Goal: Information Seeking & Learning: Learn about a topic

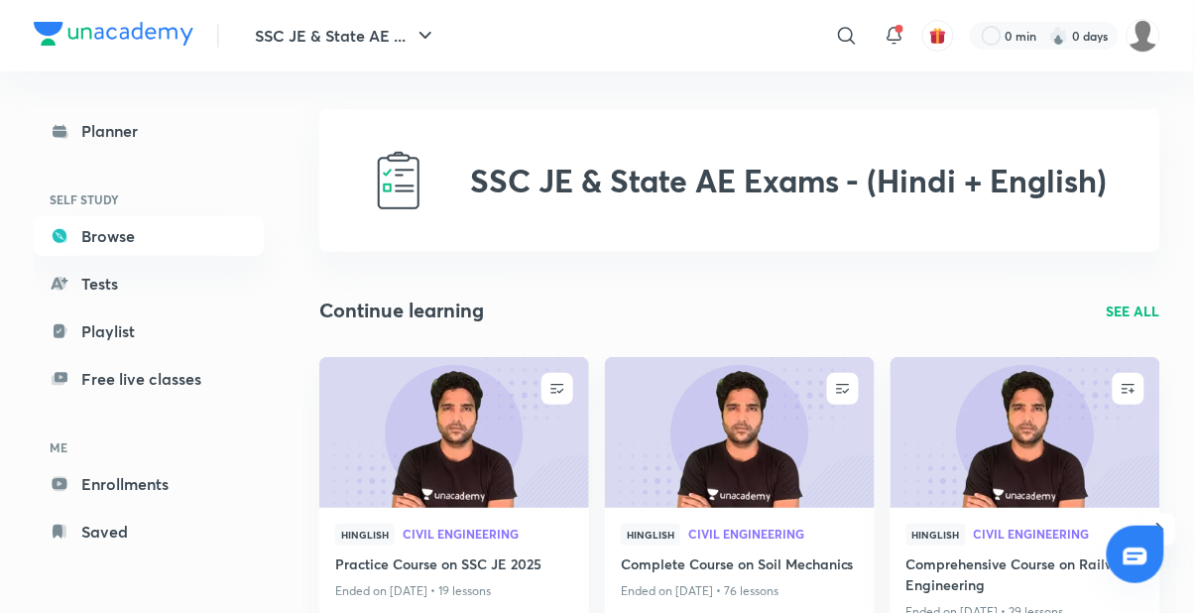
scroll to position [11, 0]
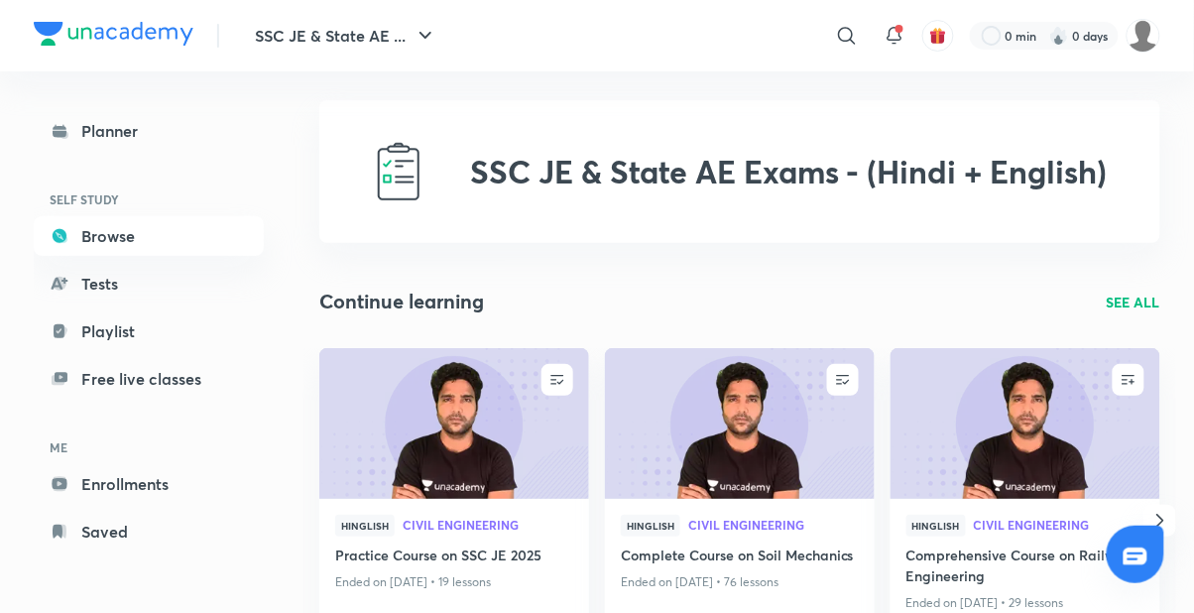
click at [457, 444] on img at bounding box center [453, 423] width 275 height 154
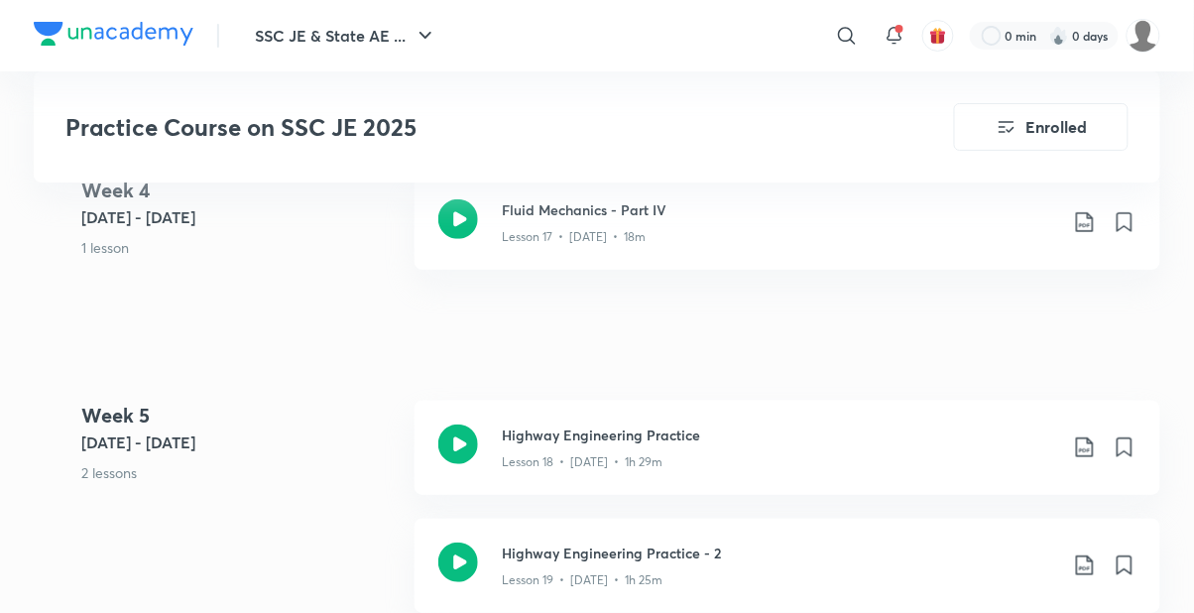
scroll to position [3403, 0]
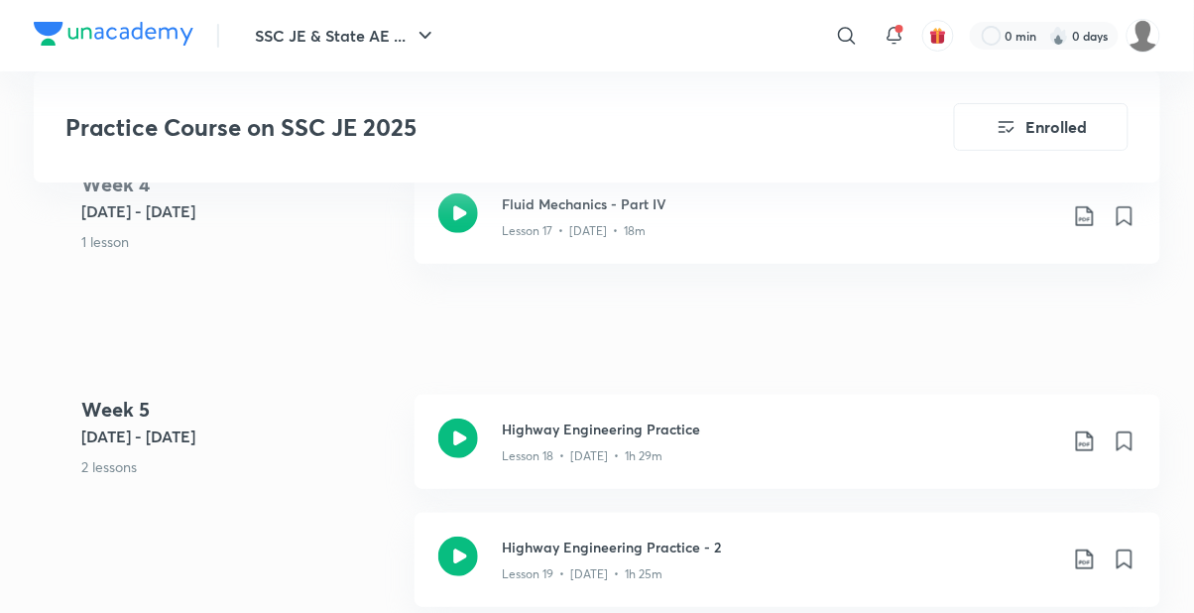
click at [858, 562] on div "Lesson 19 • [DATE] • 1h 25m" at bounding box center [779, 570] width 555 height 26
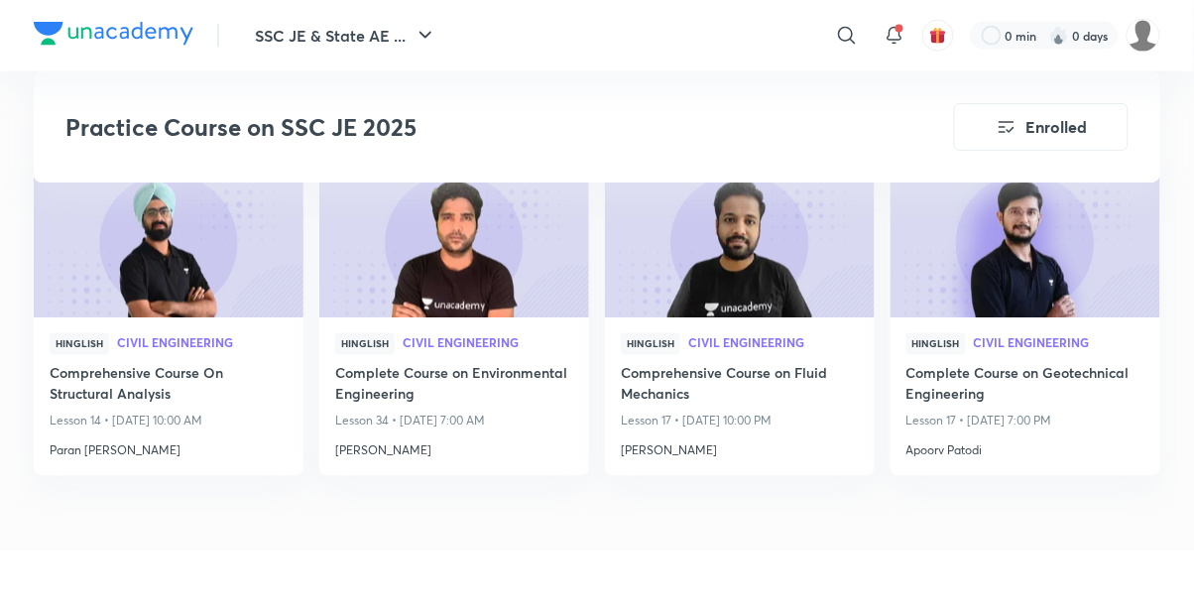
scroll to position [4042, 0]
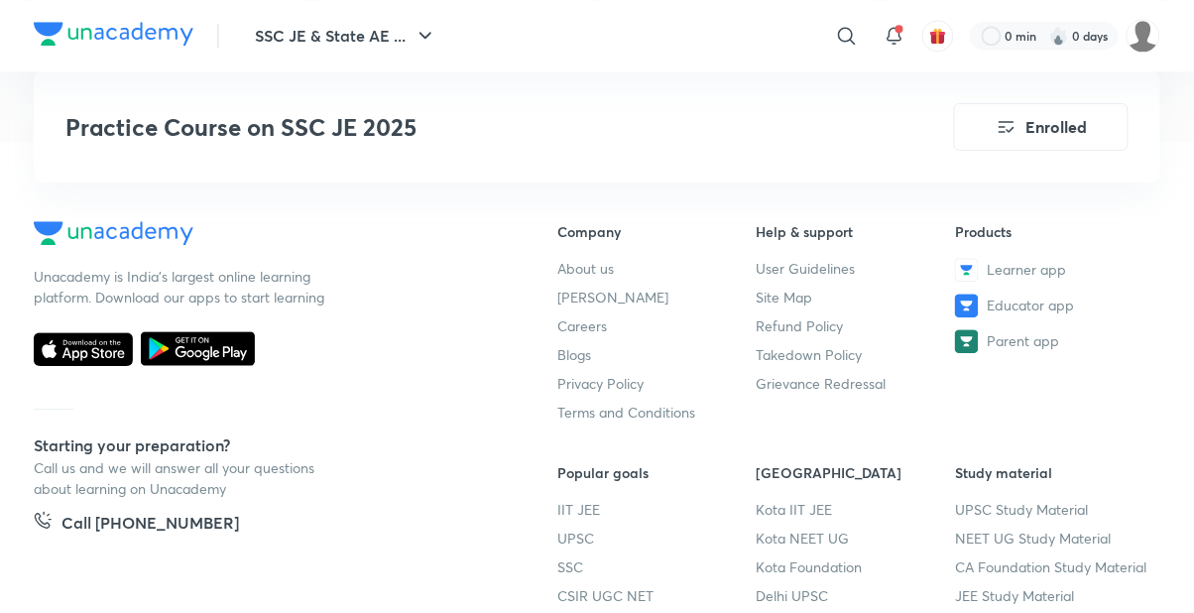
scroll to position [4440, 0]
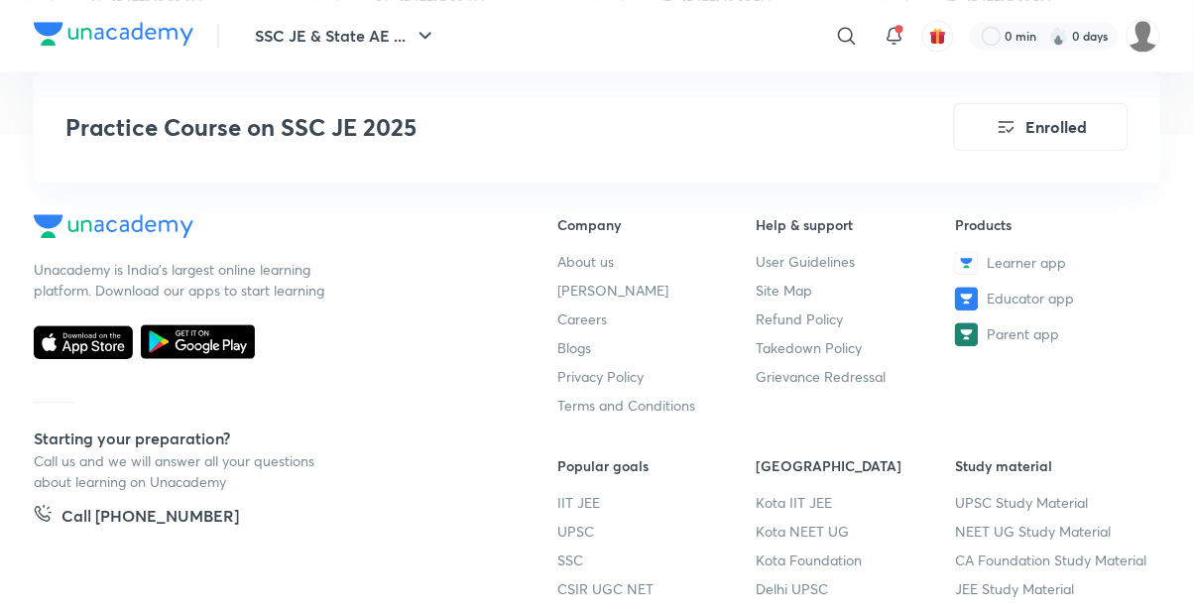
scroll to position [3403, 0]
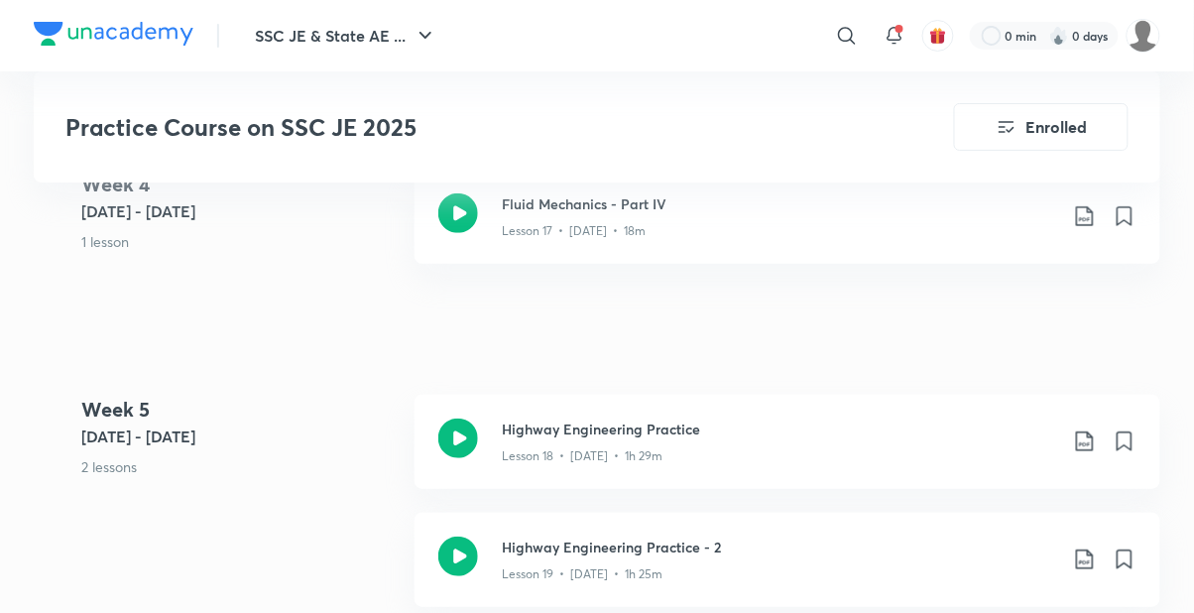
click at [1078, 438] on icon at bounding box center [1085, 441] width 24 height 24
click at [963, 547] on p "With annotation" at bounding box center [935, 545] width 102 height 21
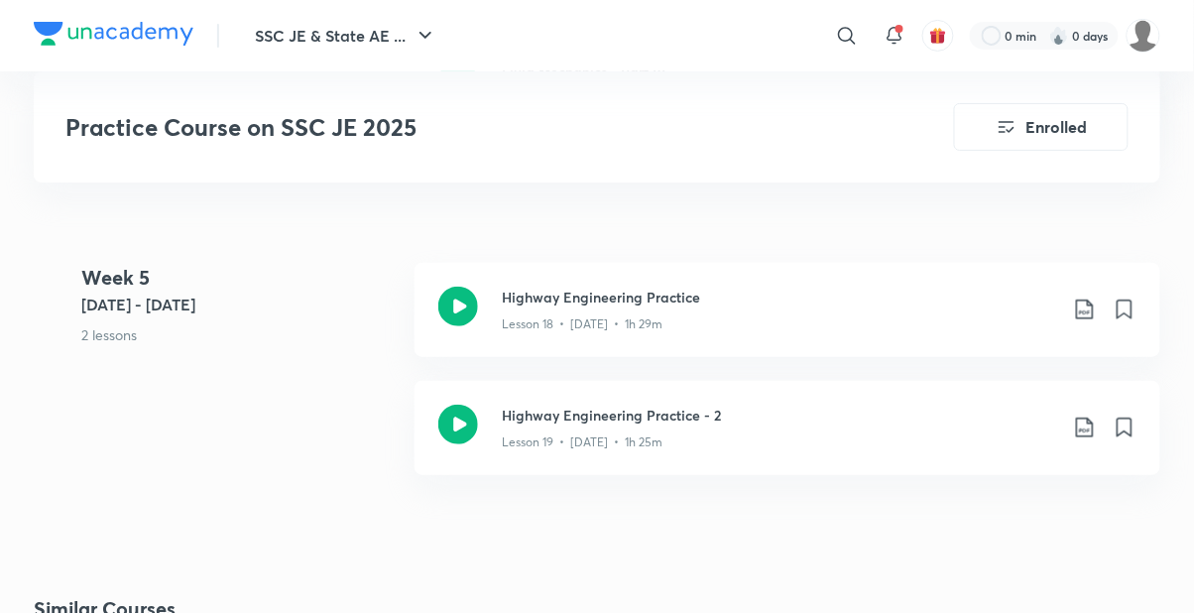
scroll to position [3536, 0]
click at [1074, 426] on icon at bounding box center [1085, 426] width 24 height 24
click at [985, 526] on p "With annotation" at bounding box center [935, 530] width 102 height 21
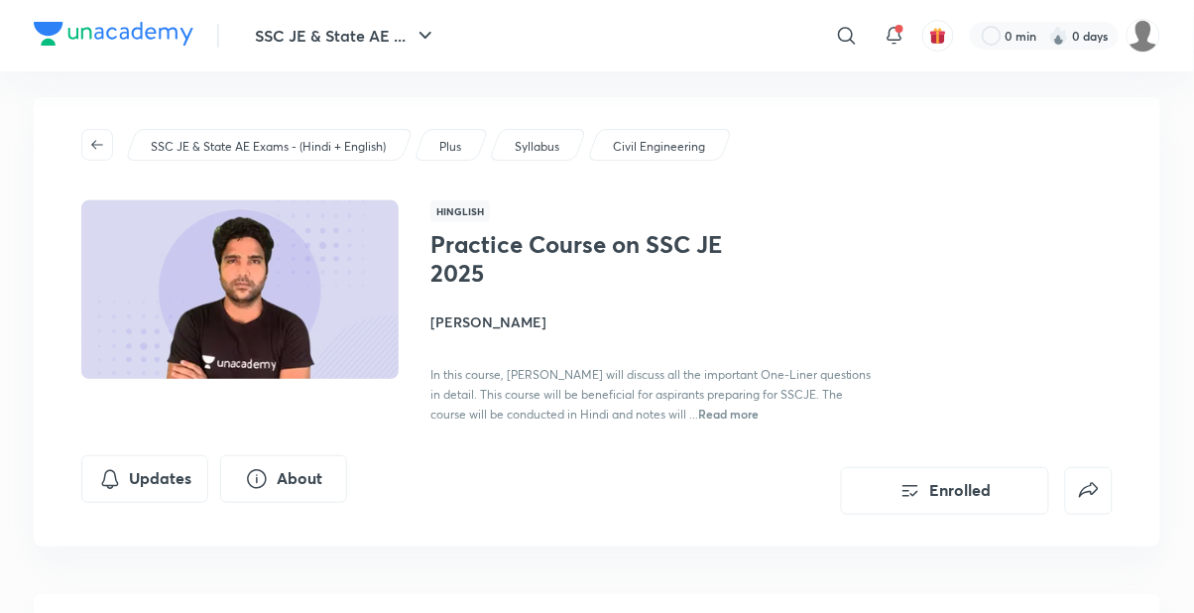
scroll to position [0, 0]
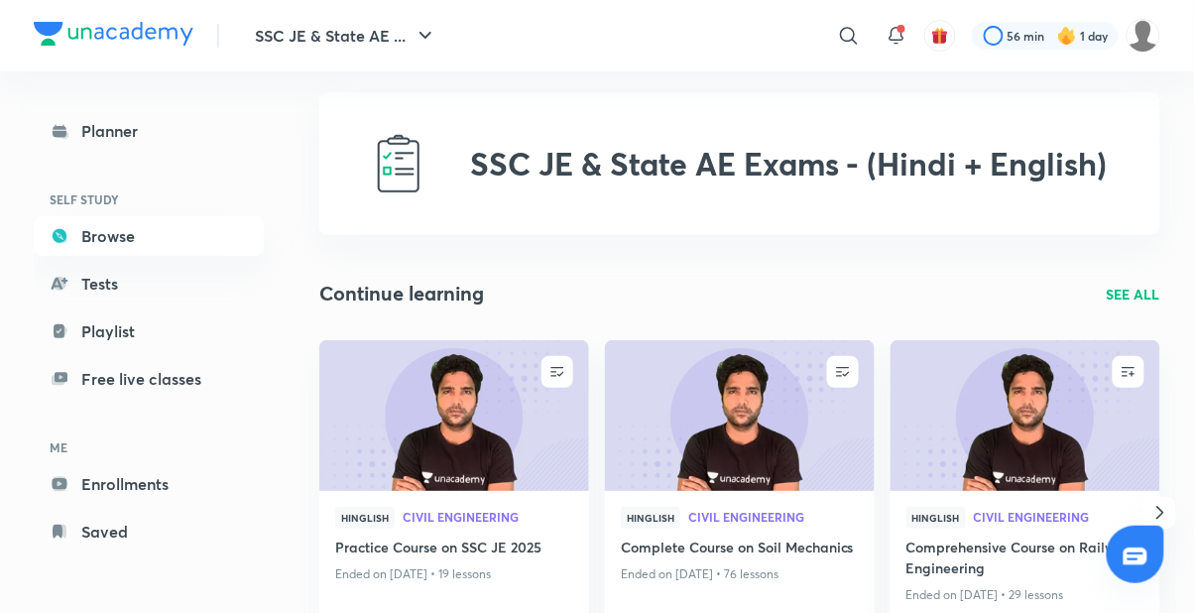
scroll to position [22, 0]
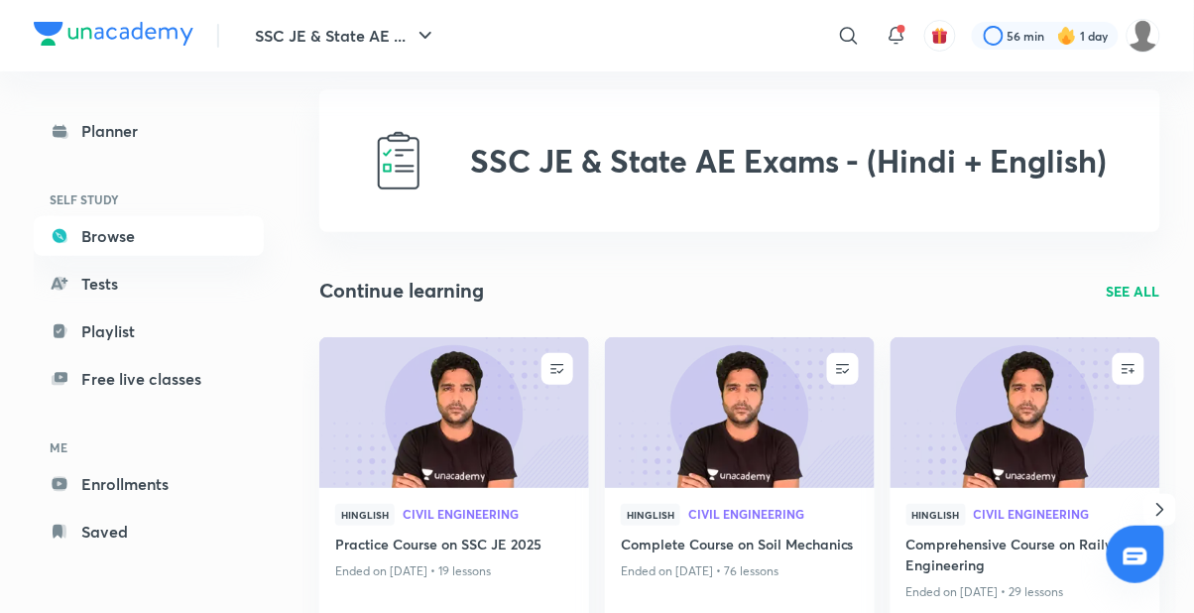
click at [92, 246] on link "Browse" at bounding box center [149, 236] width 230 height 40
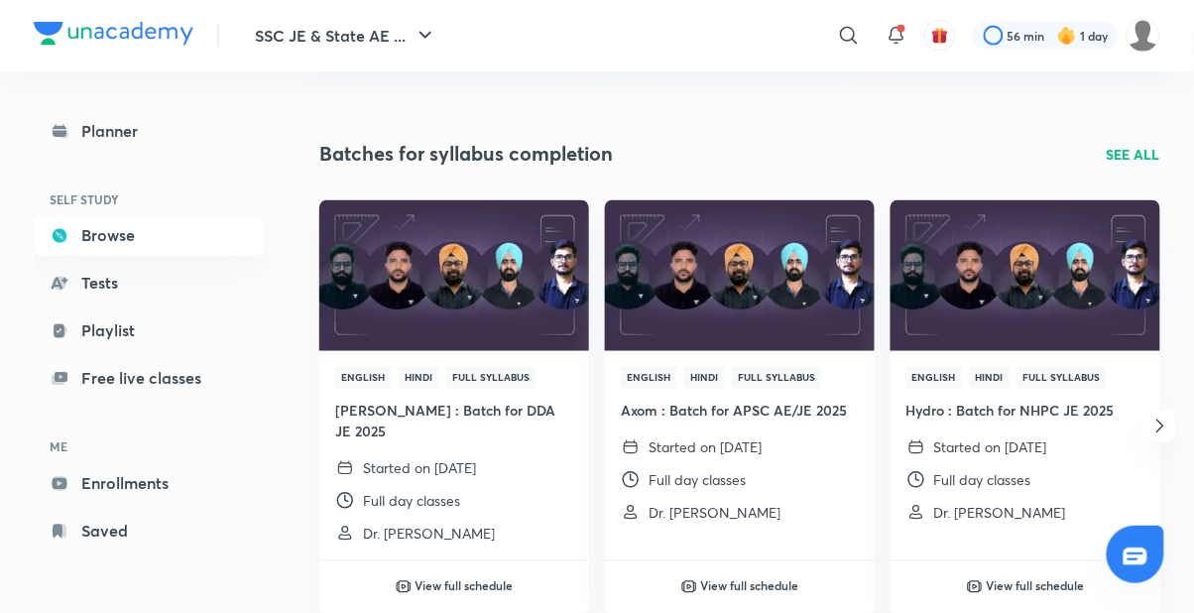
scroll to position [609, 0]
click at [476, 458] on p "Started on [DATE]" at bounding box center [419, 468] width 113 height 21
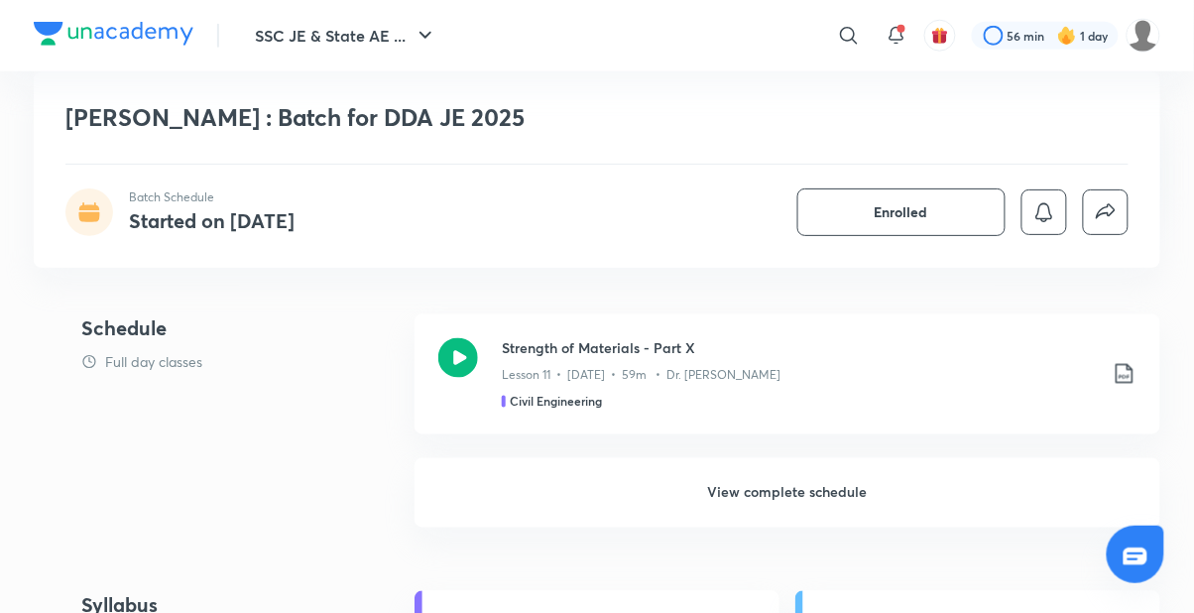
scroll to position [510, 0]
